Goal: Task Accomplishment & Management: Manage account settings

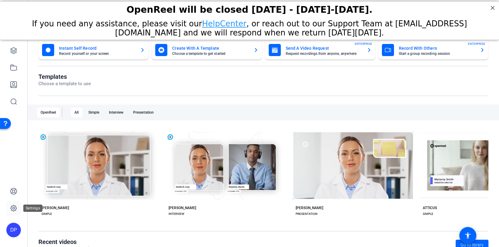
click at [15, 207] on icon at bounding box center [14, 208] width 2 height 2
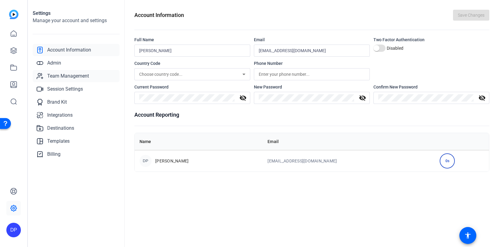
click at [59, 74] on span "Team Management" at bounding box center [68, 75] width 42 height 7
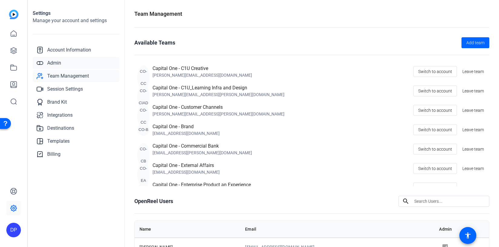
click at [61, 66] on span "Admin" at bounding box center [54, 62] width 14 height 7
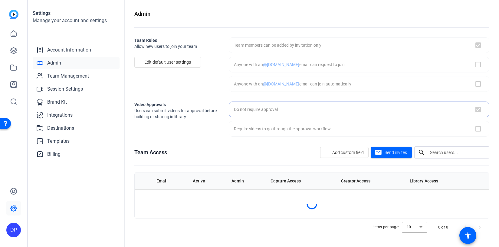
checkbox input "true"
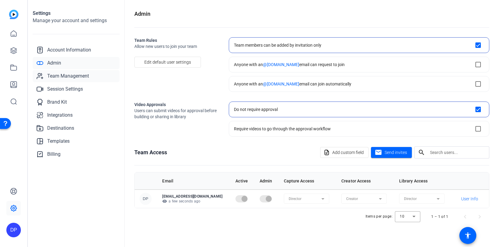
click at [61, 78] on span "Team Management" at bounding box center [68, 75] width 42 height 7
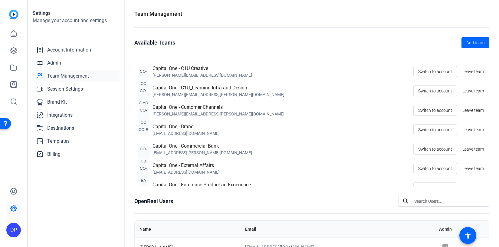
scroll to position [39, 0]
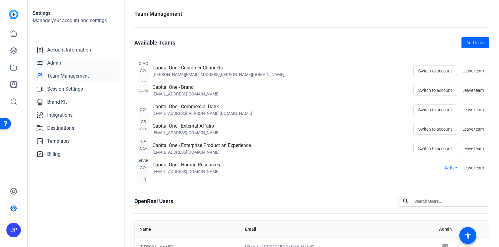
click at [76, 66] on link "Admin" at bounding box center [76, 63] width 87 height 12
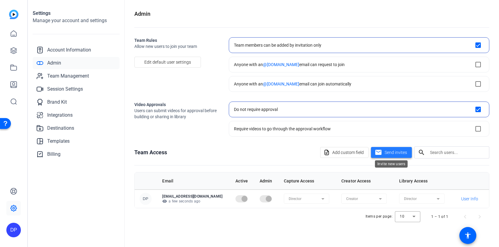
click at [388, 156] on span at bounding box center [391, 152] width 41 height 15
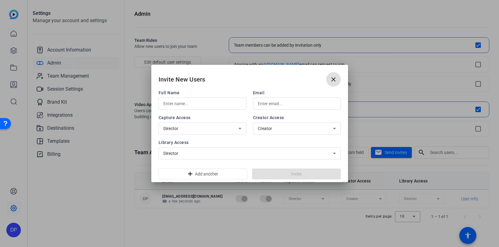
click at [215, 106] on input "text" at bounding box center [203, 103] width 78 height 7
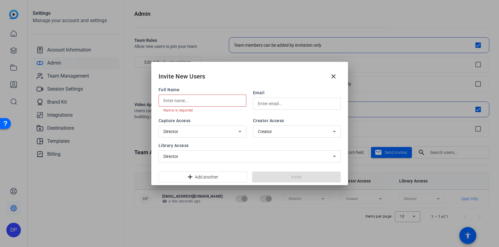
click at [270, 109] on div at bounding box center [297, 104] width 78 height 12
click at [270, 103] on input "text" at bounding box center [297, 103] width 78 height 7
paste input "[PERSON_NAME][EMAIL_ADDRESS][DOMAIN_NAME]"
type input "[PERSON_NAME][EMAIL_ADDRESS][DOMAIN_NAME]"
click at [220, 98] on input "text" at bounding box center [203, 100] width 78 height 7
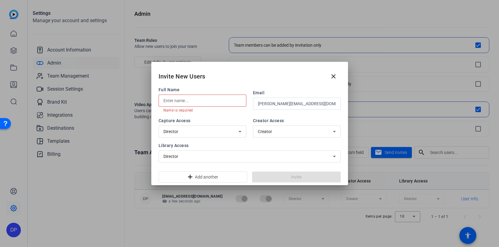
paste input "[PERSON_NAME]"
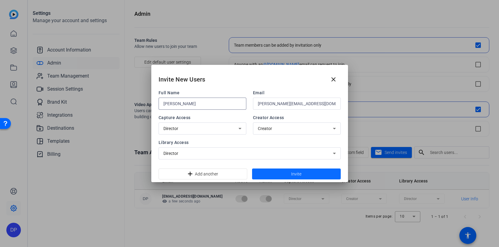
type input "[PERSON_NAME]"
click at [284, 175] on span at bounding box center [296, 174] width 89 height 15
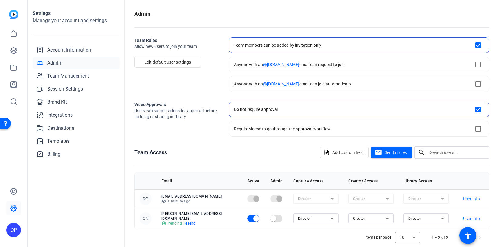
scroll to position [6, 0]
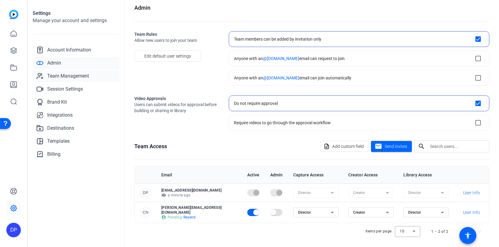
click at [71, 80] on link "Team Management" at bounding box center [76, 76] width 87 height 12
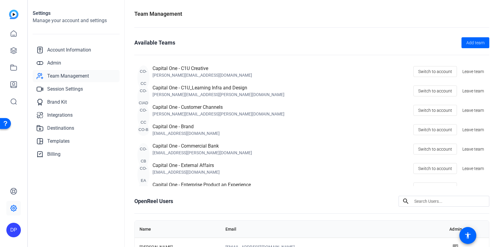
scroll to position [39, 0]
